Goal: Contribute content

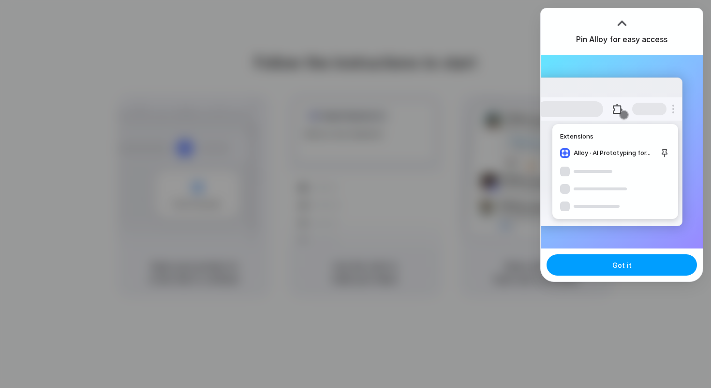
click at [611, 262] on button "Got it" at bounding box center [622, 264] width 150 height 21
